Goal: Task Accomplishment & Management: Complete application form

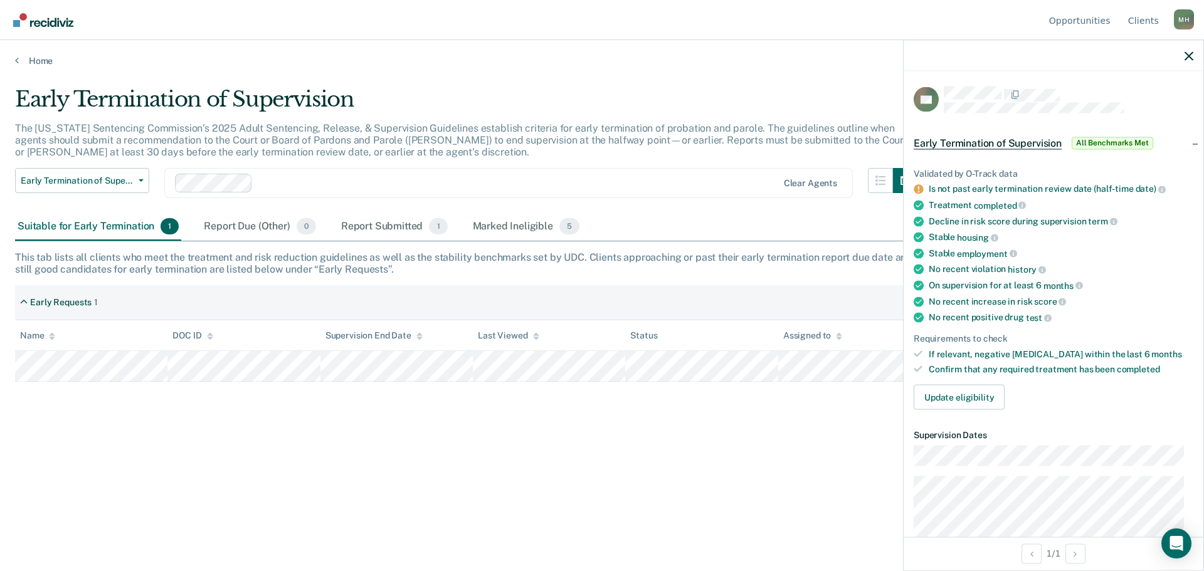
click at [748, 464] on div "Early Termination of Supervision The [US_STATE] Sentencing Commission’s 2025 Ad…" at bounding box center [602, 282] width 1174 height 391
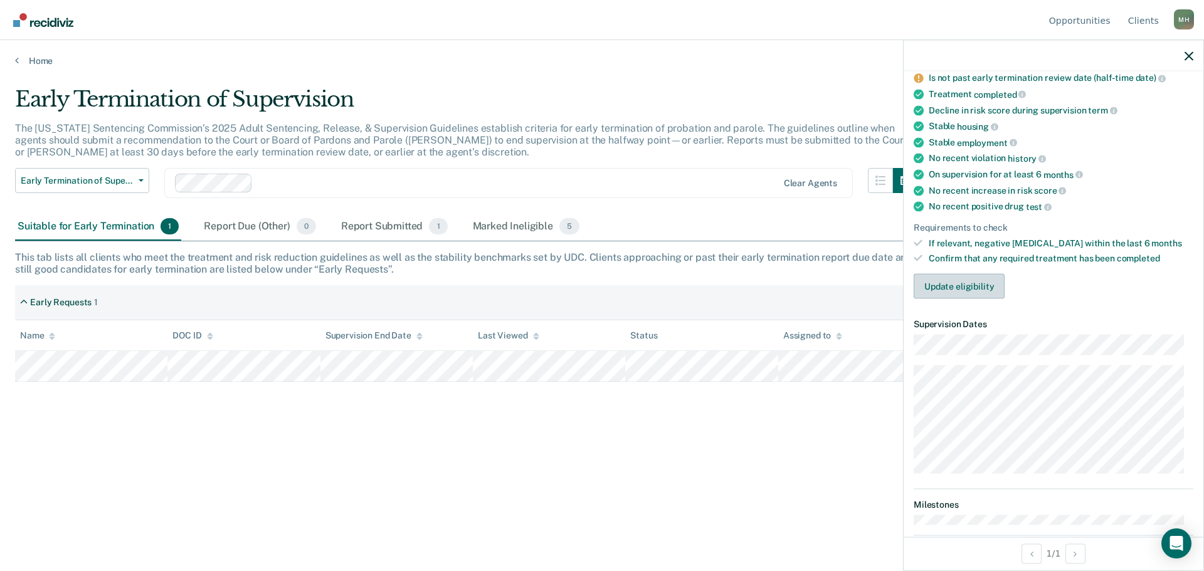
scroll to position [125, 0]
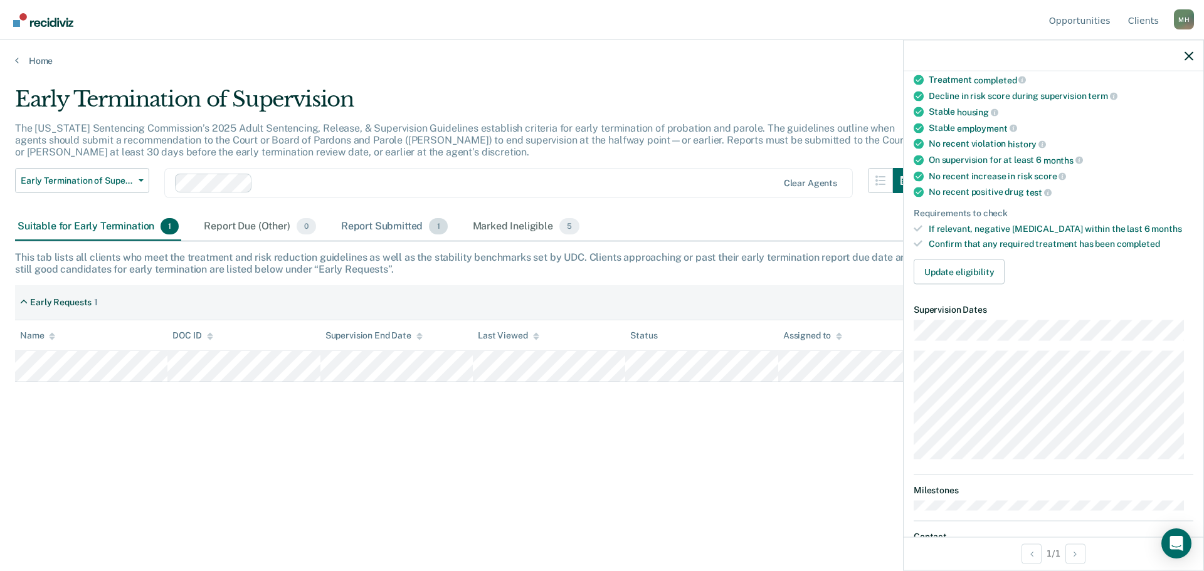
click at [381, 227] on div "Report Submitted 1" at bounding box center [395, 227] width 112 height 28
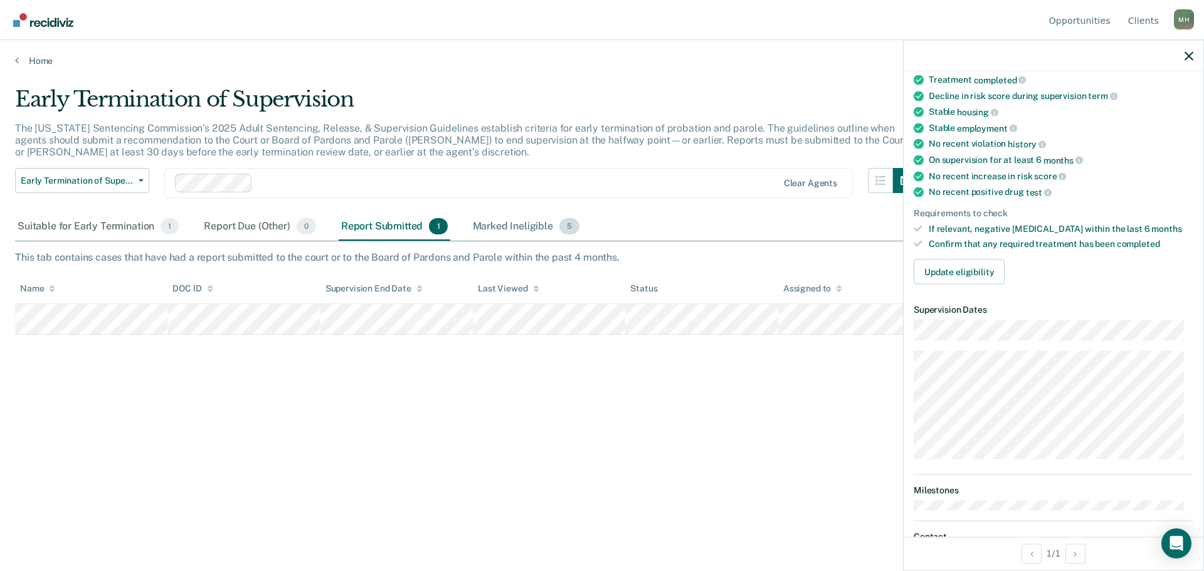
click at [504, 227] on div "Marked Ineligible 5" at bounding box center [526, 227] width 112 height 28
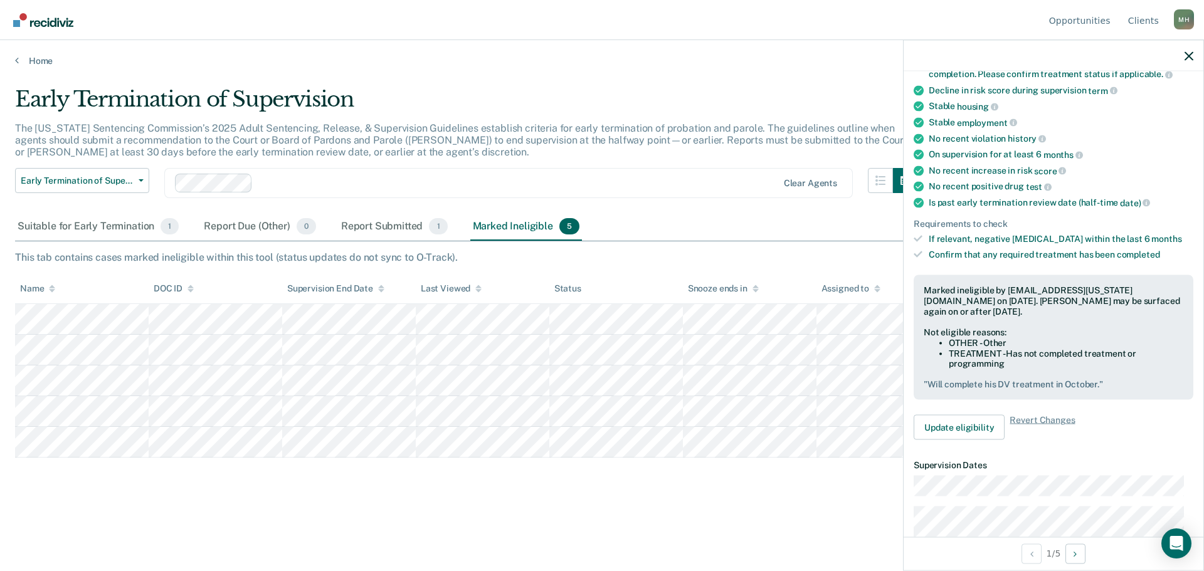
scroll to position [120, 0]
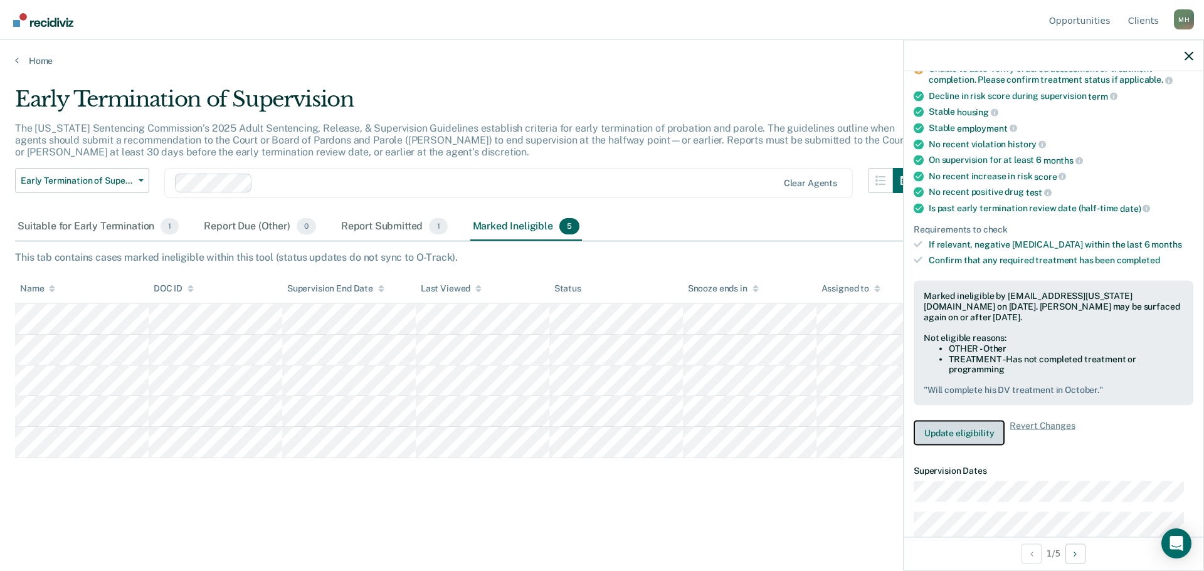
click at [961, 427] on button "Update eligibility" at bounding box center [959, 433] width 91 height 25
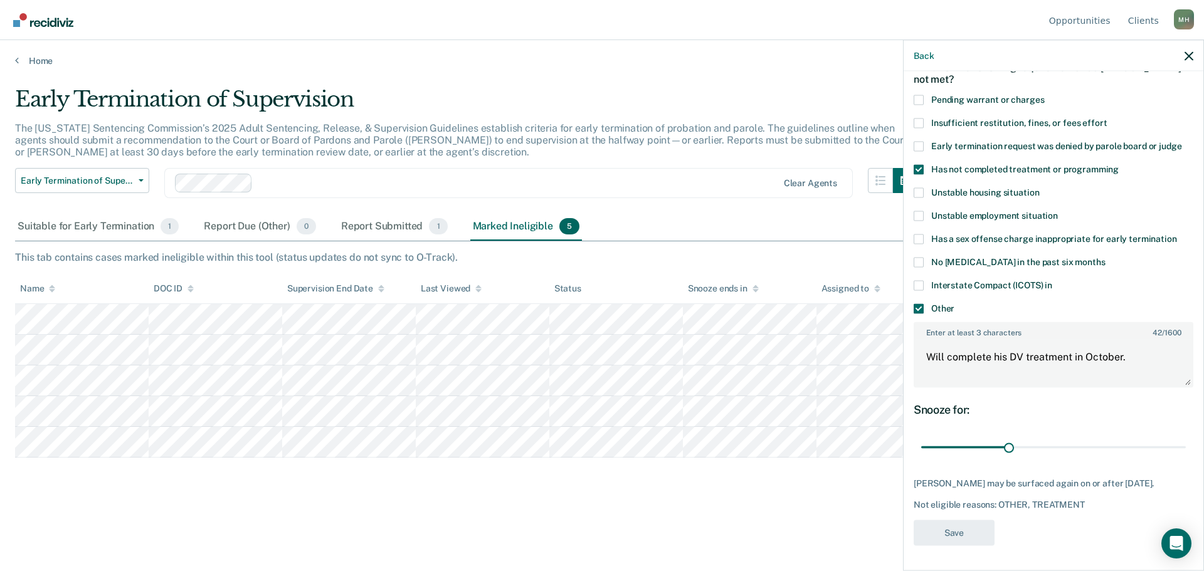
click at [920, 164] on span at bounding box center [919, 169] width 10 height 10
click at [1119, 164] on input "Has not completed treatment or programming" at bounding box center [1119, 164] width 0 height 0
click at [922, 304] on span at bounding box center [919, 309] width 10 height 10
click at [955, 304] on input "Other" at bounding box center [955, 304] width 0 height 0
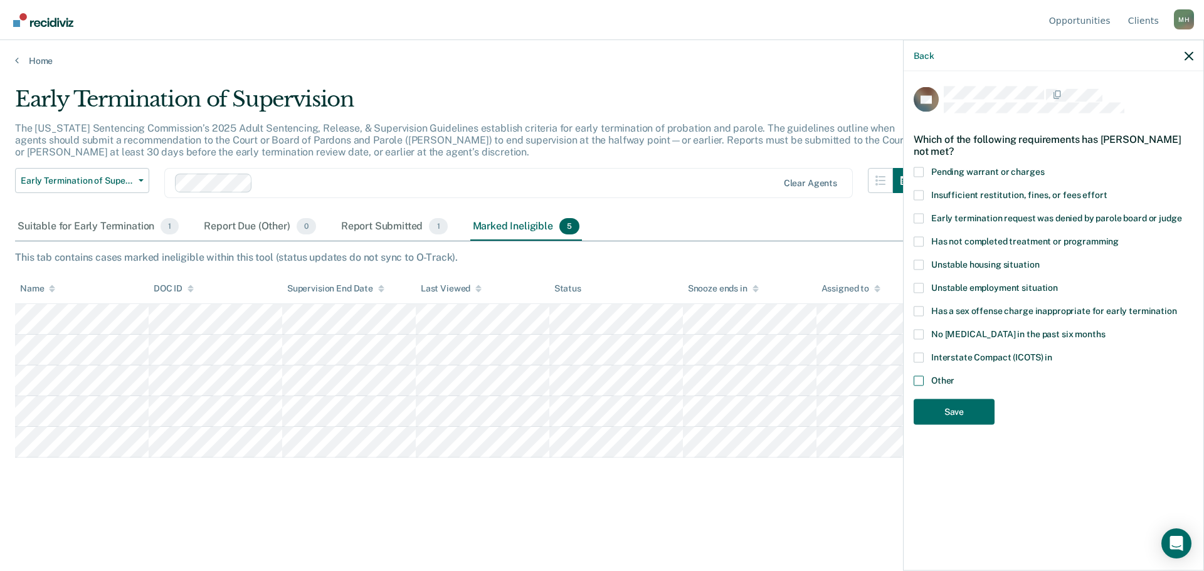
scroll to position [0, 0]
click at [973, 407] on button "Save" at bounding box center [954, 412] width 81 height 26
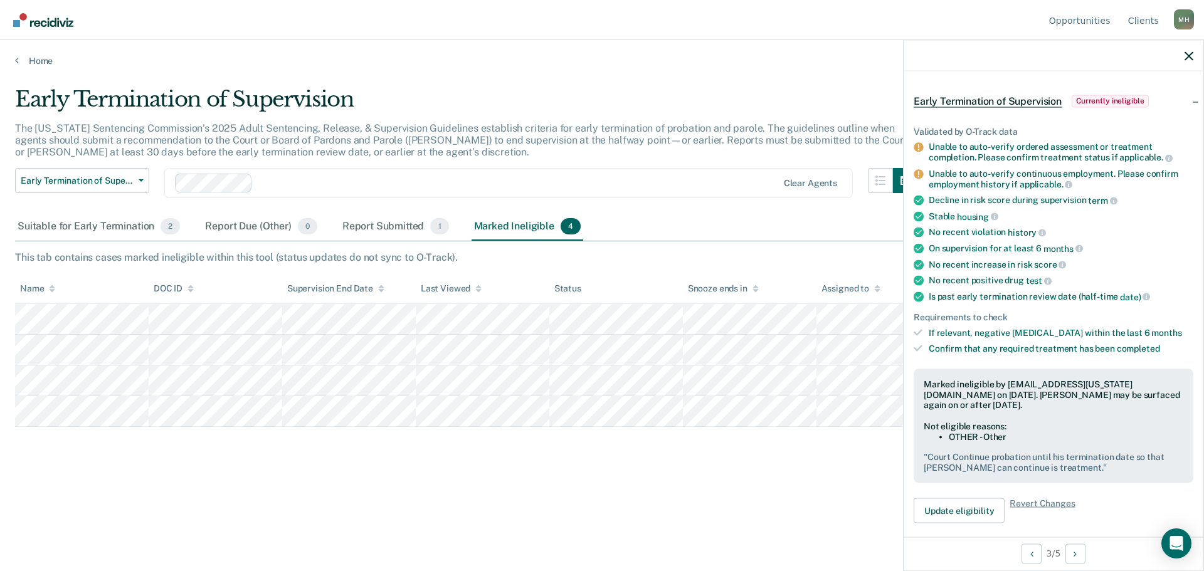
scroll to position [188, 0]
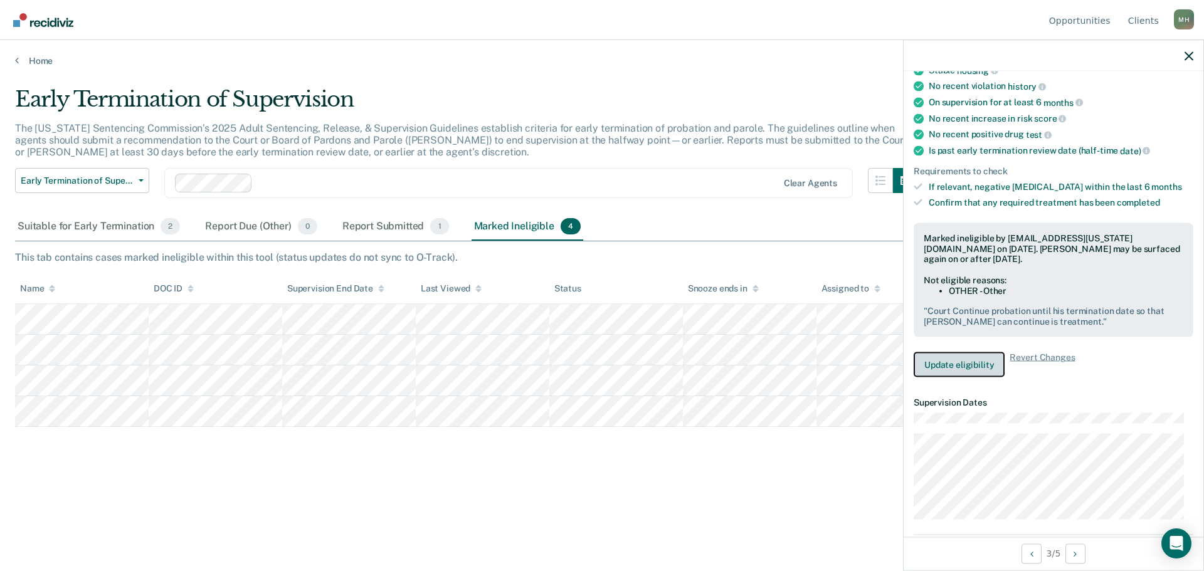
click at [955, 357] on button "Update eligibility" at bounding box center [959, 365] width 91 height 25
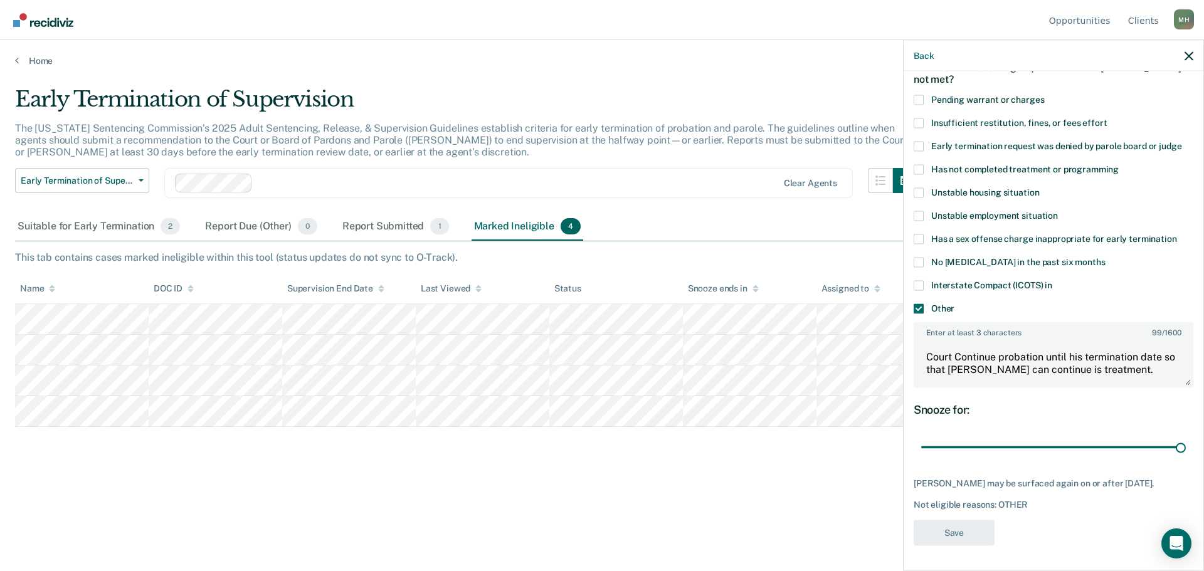
scroll to position [82, 0]
click at [915, 304] on span at bounding box center [919, 309] width 10 height 10
click at [955, 304] on input "Other" at bounding box center [955, 304] width 0 height 0
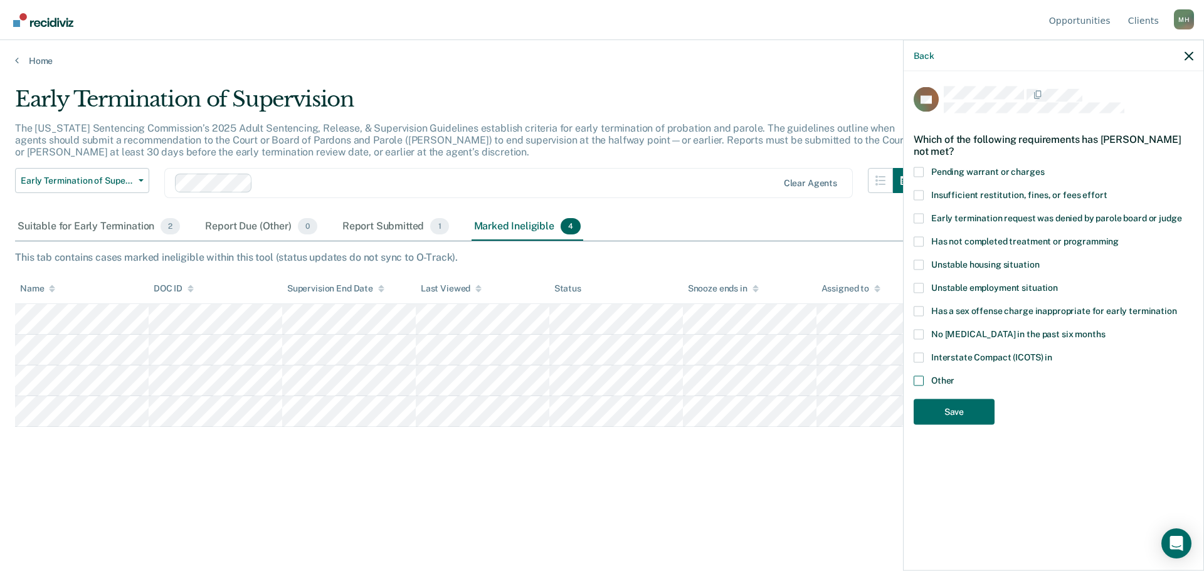
scroll to position [0, 0]
click at [957, 406] on button "Save" at bounding box center [954, 412] width 81 height 26
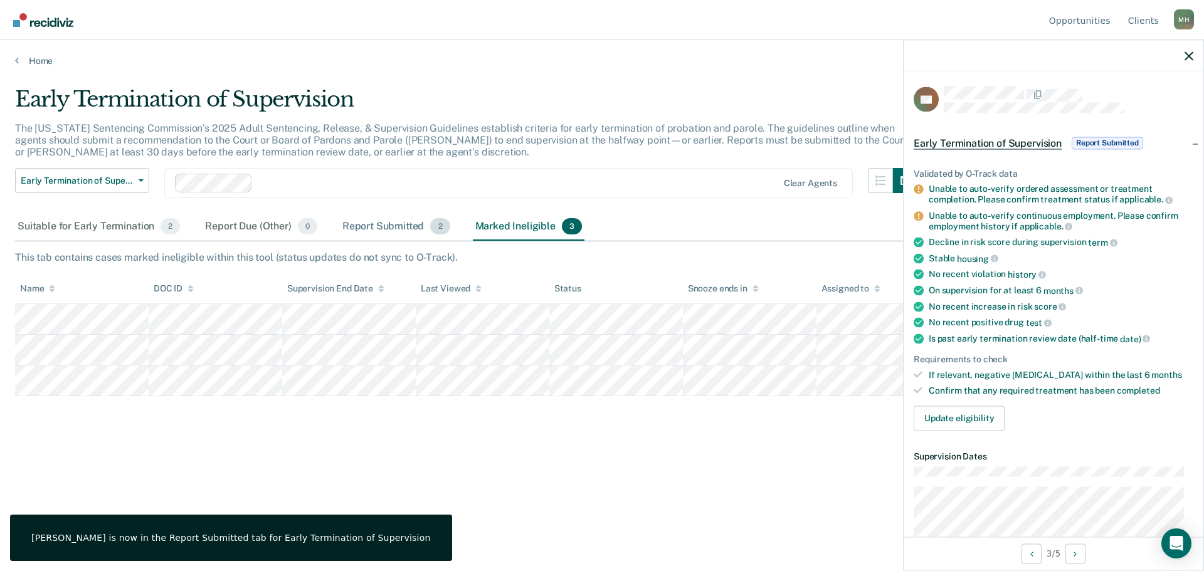
click at [390, 231] on div "Report Submitted 2" at bounding box center [396, 227] width 113 height 28
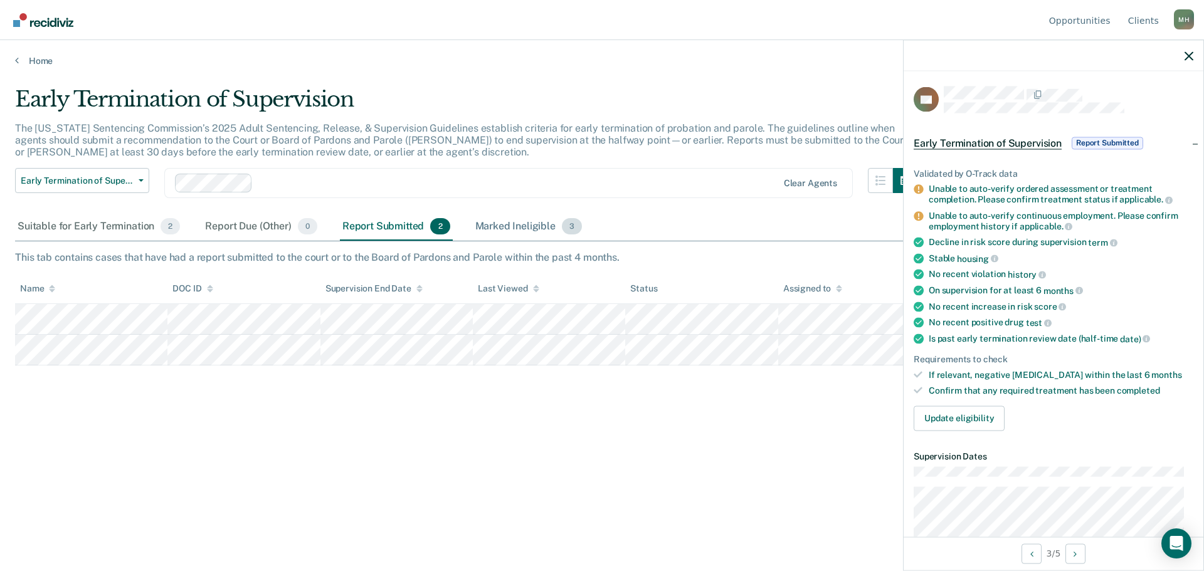
click at [524, 223] on div "Marked Ineligible 3" at bounding box center [529, 227] width 112 height 28
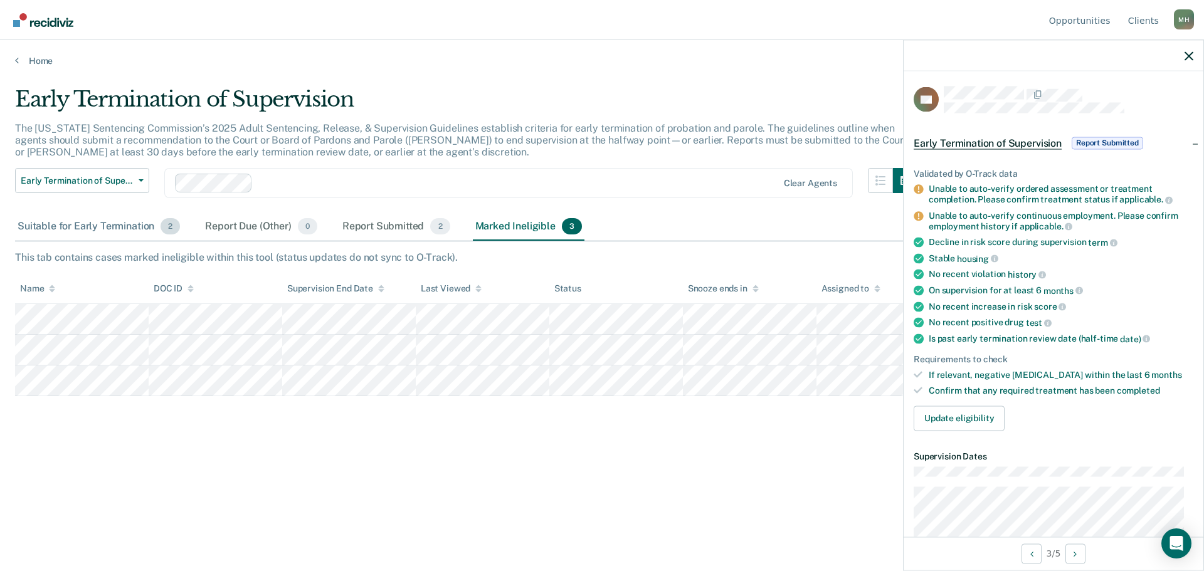
click at [69, 226] on div "Suitable for Early Termination 2" at bounding box center [98, 227] width 167 height 28
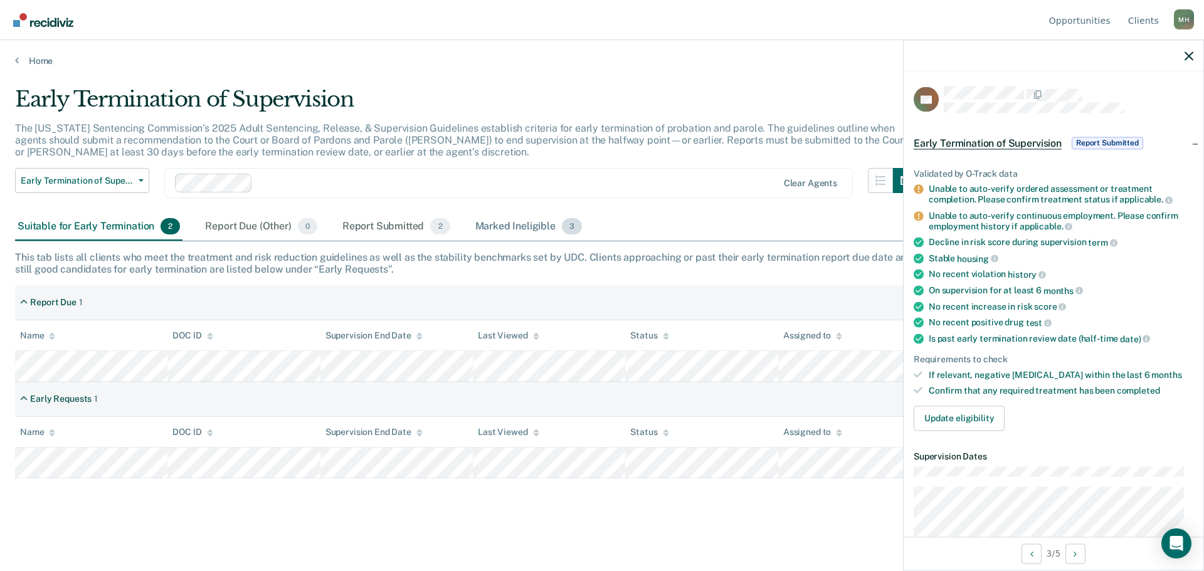
click at [504, 233] on div "Marked Ineligible 3" at bounding box center [529, 227] width 112 height 28
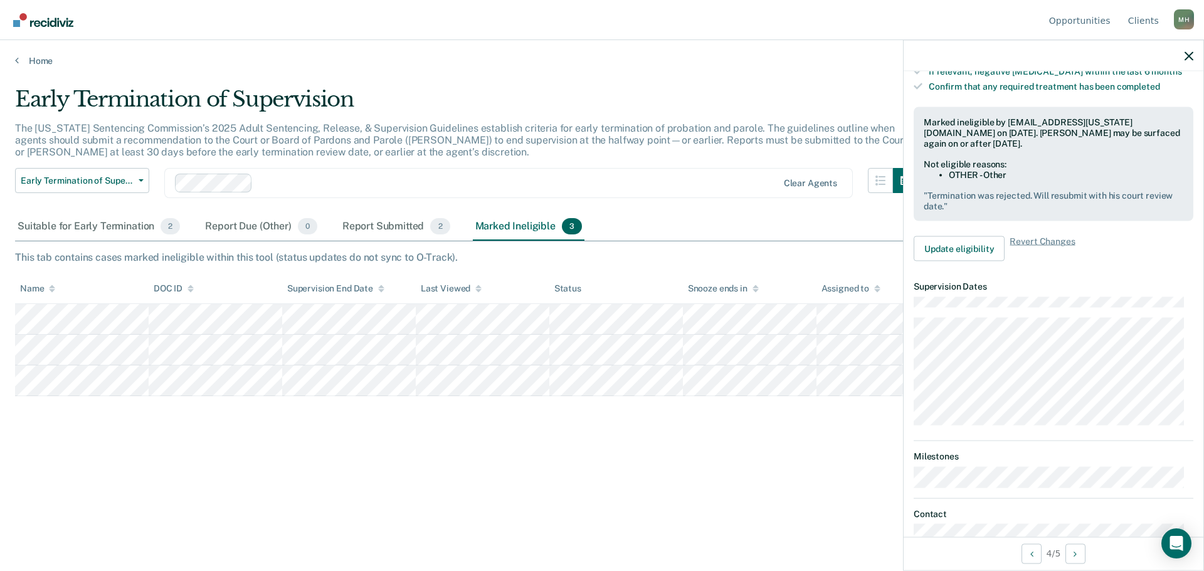
scroll to position [314, 0]
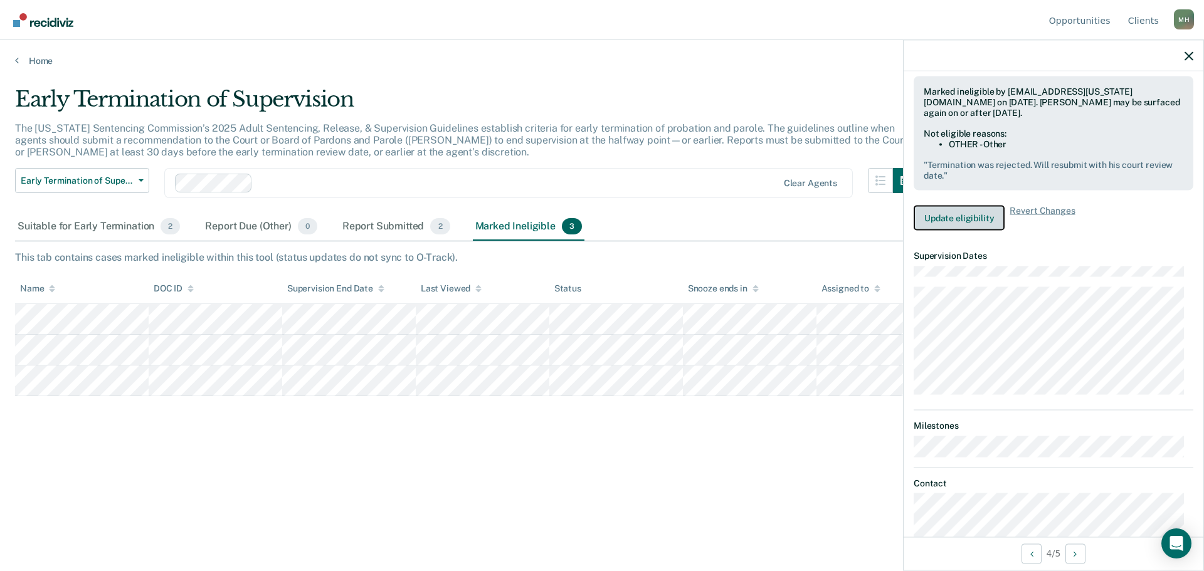
click at [955, 218] on button "Update eligibility" at bounding box center [959, 218] width 91 height 25
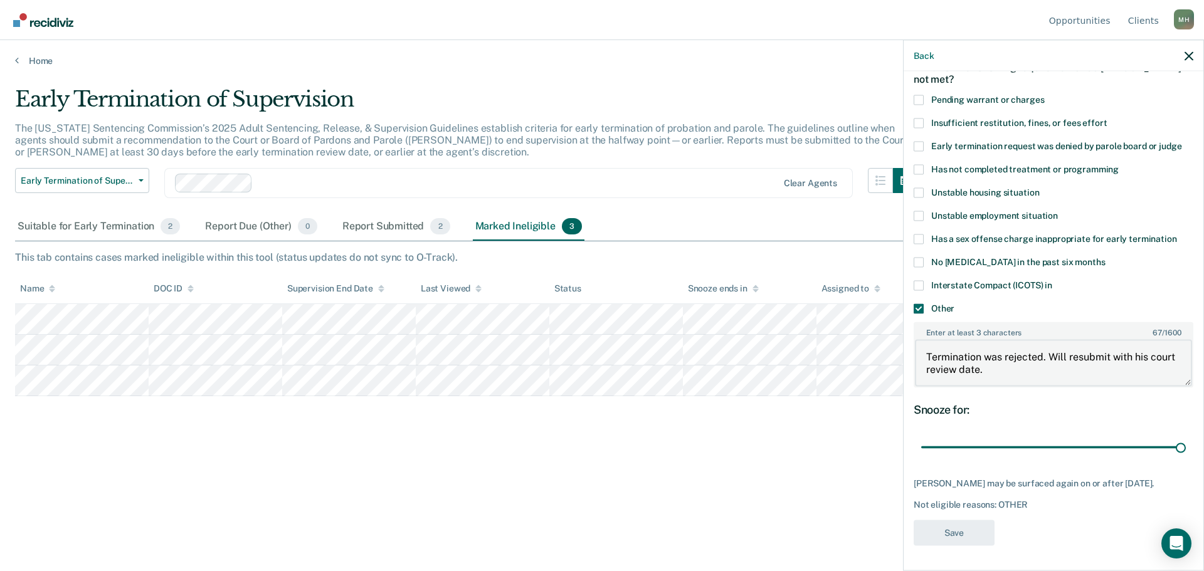
click at [1039, 367] on textarea "Termination was rejected. Will resubmit with his court review date." at bounding box center [1053, 363] width 277 height 46
type textarea "Termination was rejected. Will resubmit with his court review date. [DATE]"
click at [979, 526] on button "Save" at bounding box center [954, 533] width 81 height 26
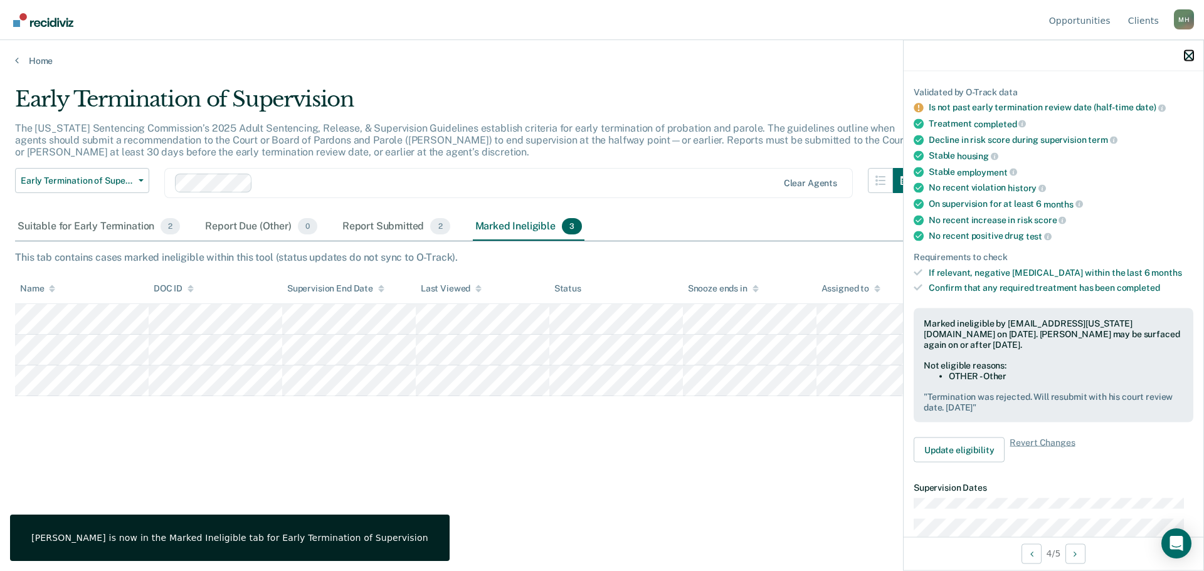
click at [1186, 51] on icon "button" at bounding box center [1189, 55] width 9 height 9
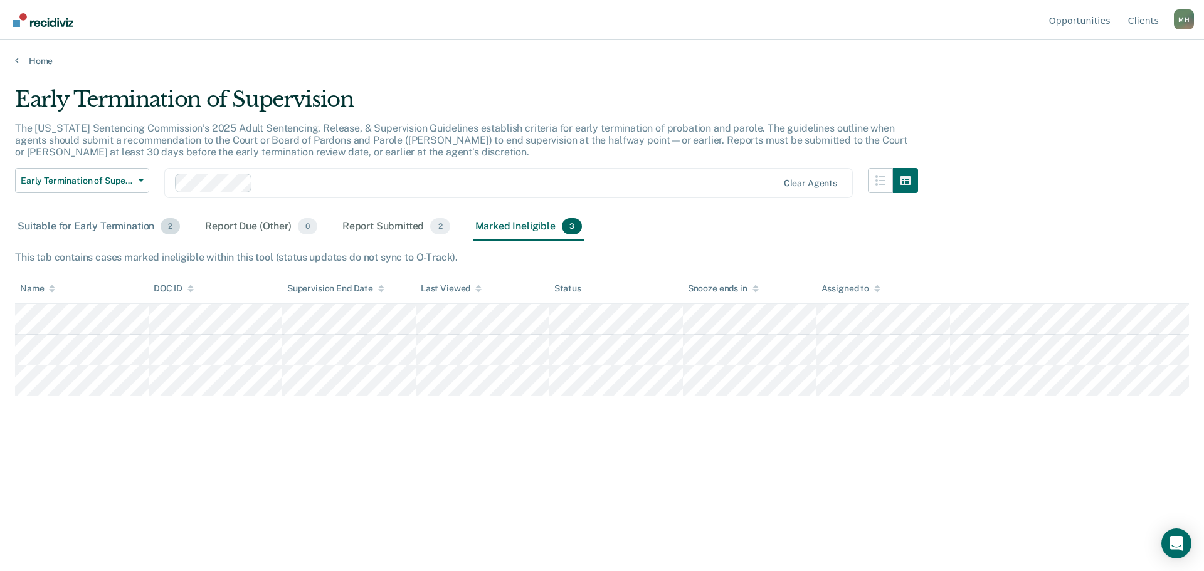
click at [72, 225] on div "Suitable for Early Termination 2" at bounding box center [98, 227] width 167 height 28
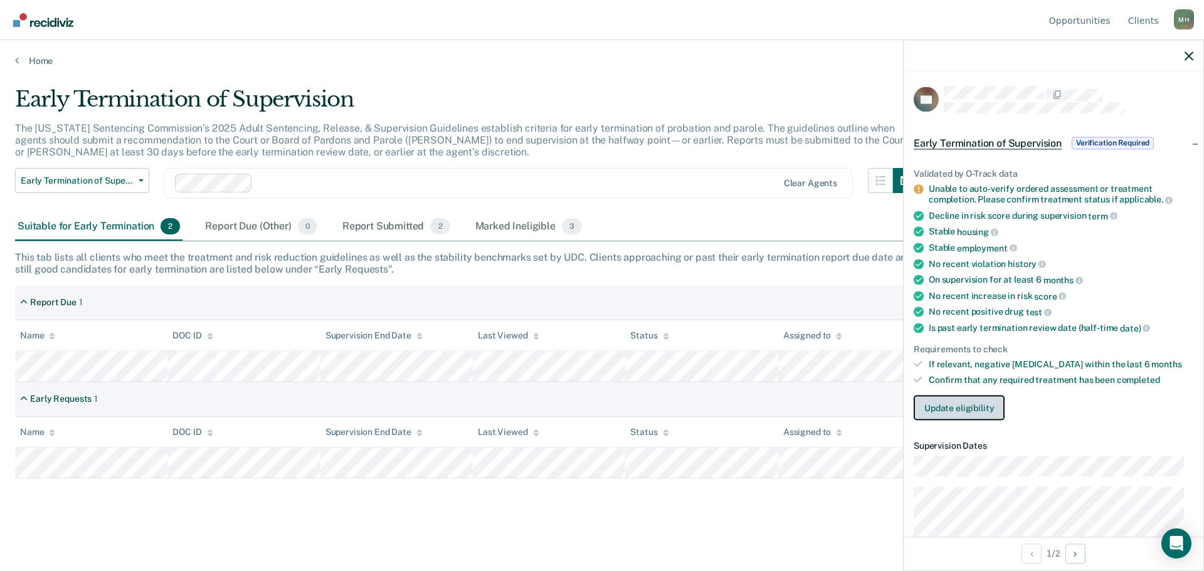
click at [968, 410] on button "Update eligibility" at bounding box center [959, 407] width 91 height 25
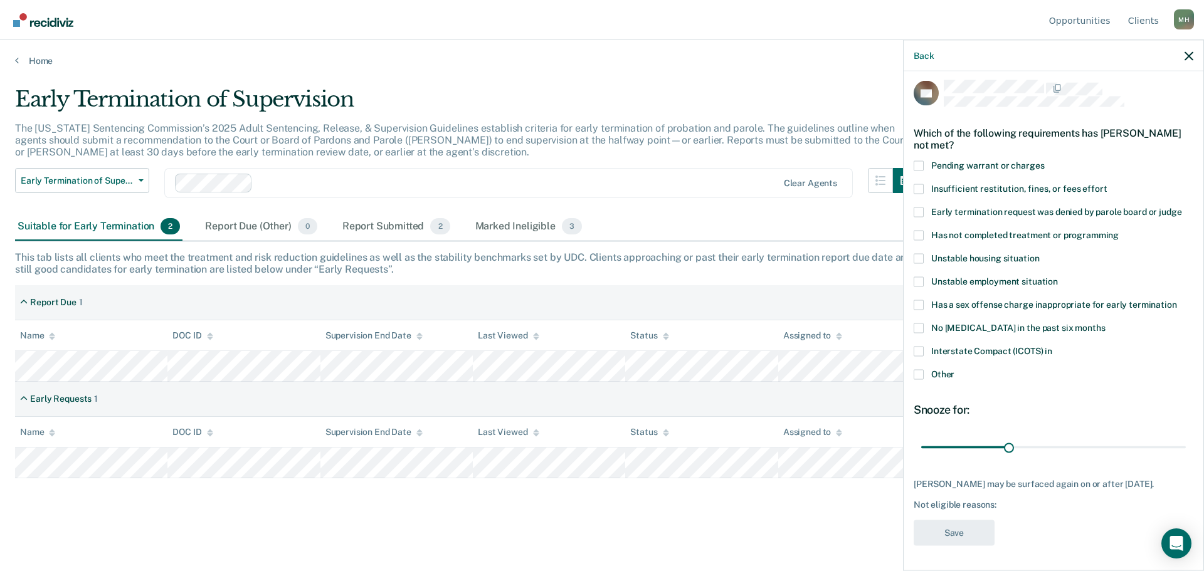
scroll to position [16, 0]
click at [1179, 58] on div "Back" at bounding box center [1054, 55] width 300 height 31
click at [1188, 58] on icon "button" at bounding box center [1189, 55] width 9 height 9
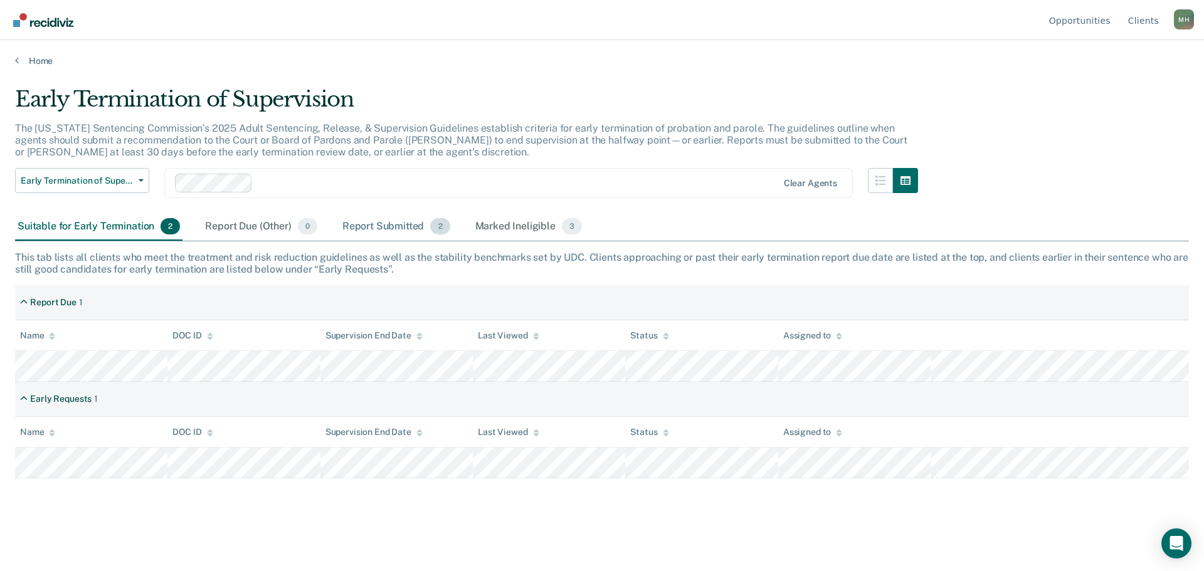
click at [380, 224] on div "Report Submitted 2" at bounding box center [396, 227] width 113 height 28
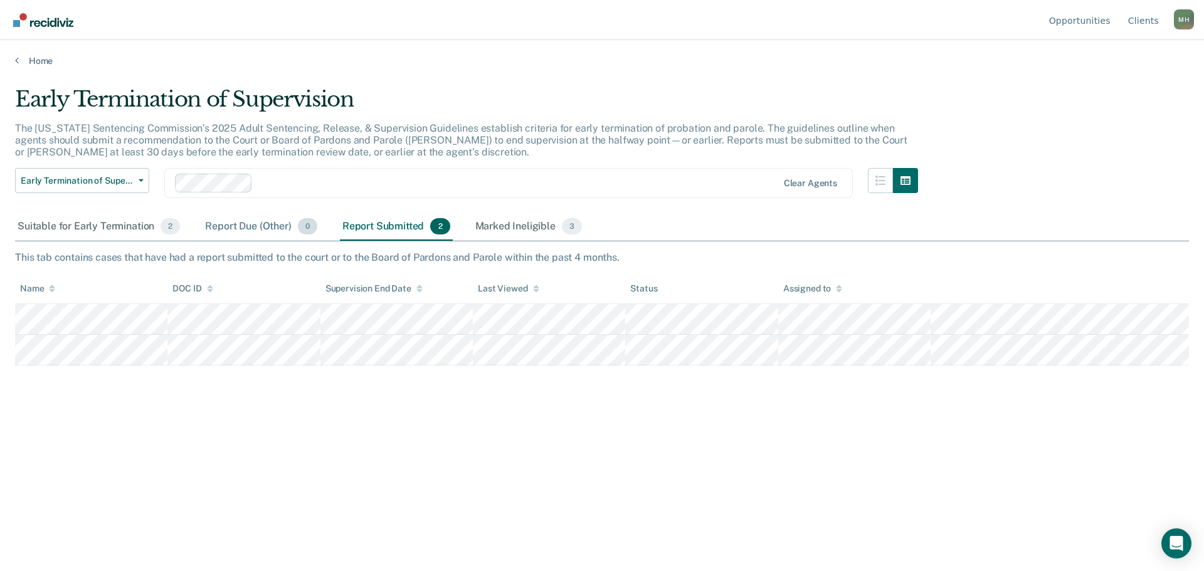
click at [265, 224] on div "Report Due (Other) 0" at bounding box center [261, 227] width 117 height 28
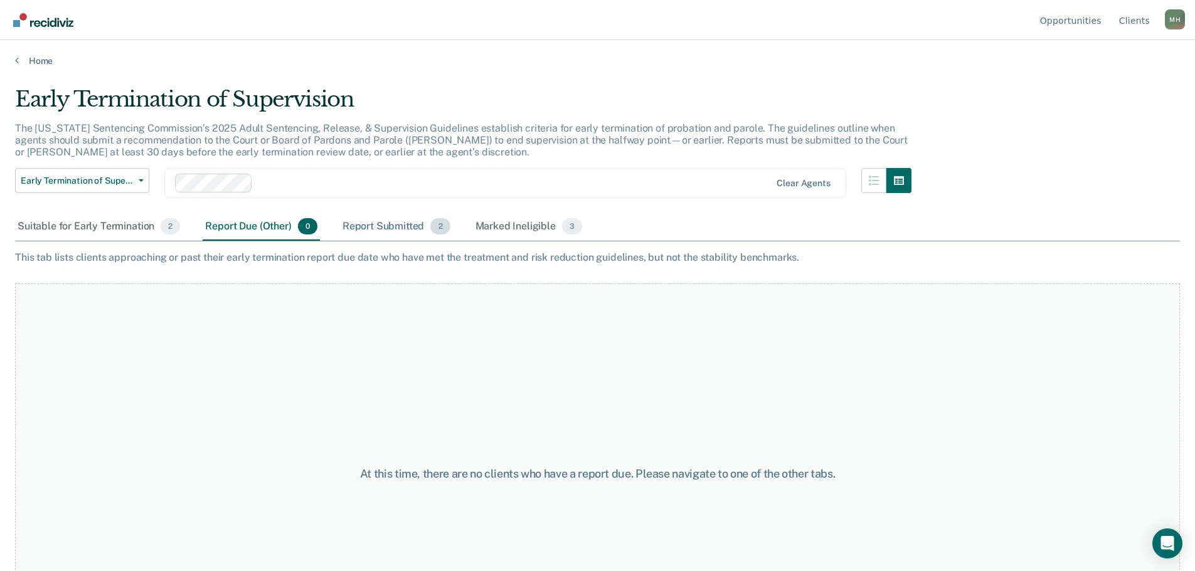
click at [385, 230] on div "Report Submitted 2" at bounding box center [396, 227] width 113 height 28
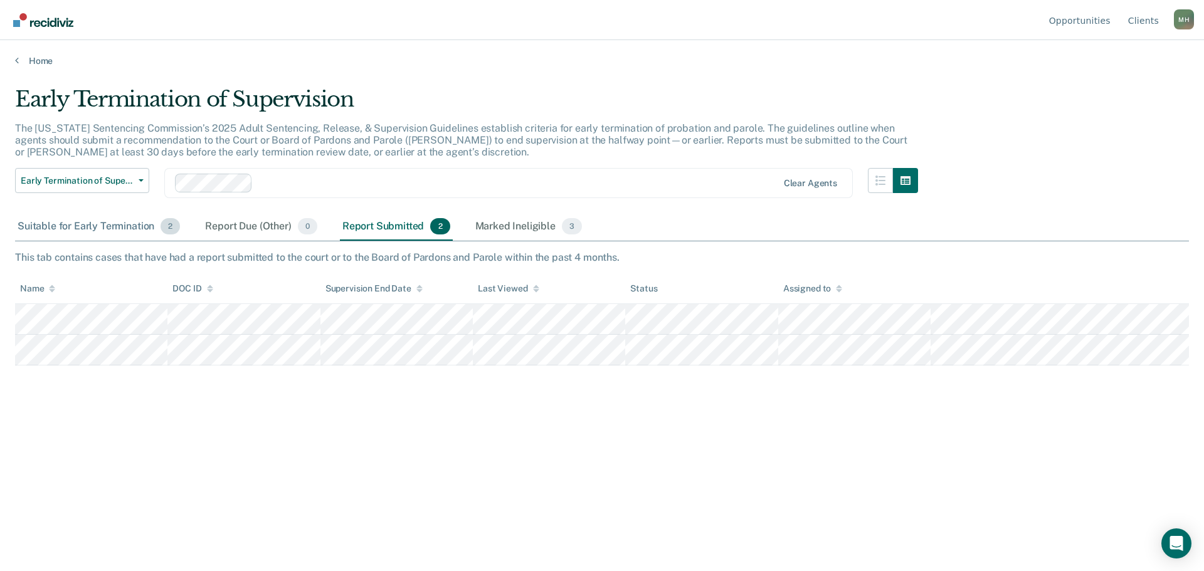
click at [144, 221] on div "Suitable for Early Termination 2" at bounding box center [98, 227] width 167 height 28
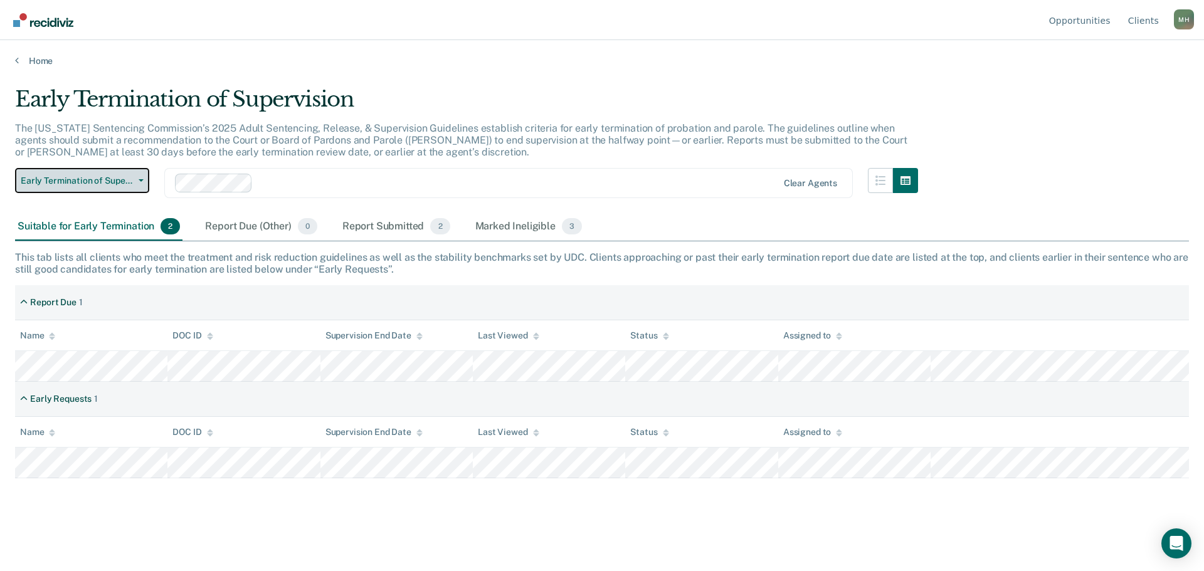
click at [136, 181] on span "button" at bounding box center [139, 180] width 10 height 3
